Goal: Check status

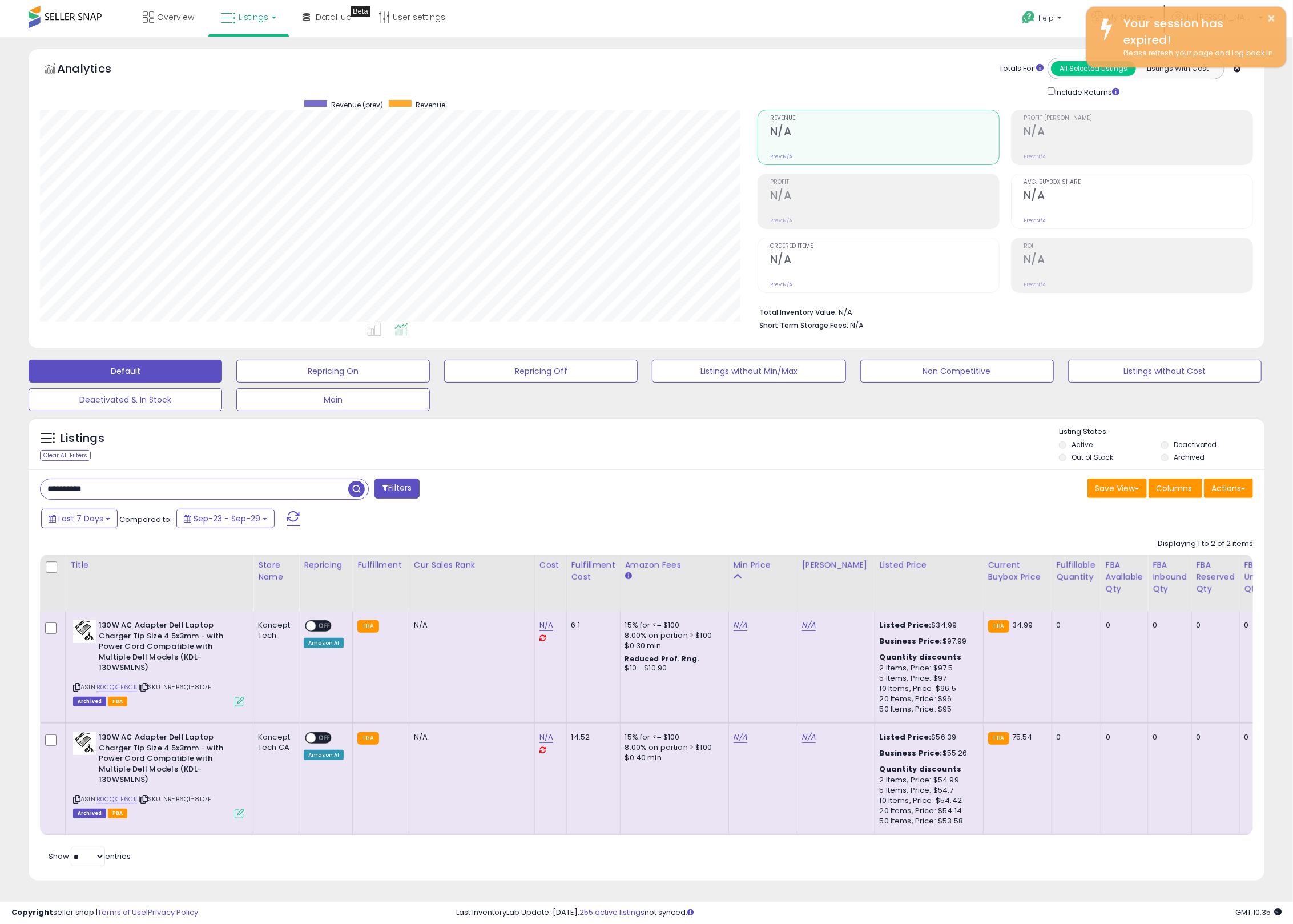
scroll to position [234, 718]
drag, startPoint x: 1273, startPoint y: 17, endPoint x: 1260, endPoint y: 9, distance: 15.3
click at [1273, 17] on button "×" at bounding box center [1272, 18] width 9 height 14
